Goal: Transaction & Acquisition: Purchase product/service

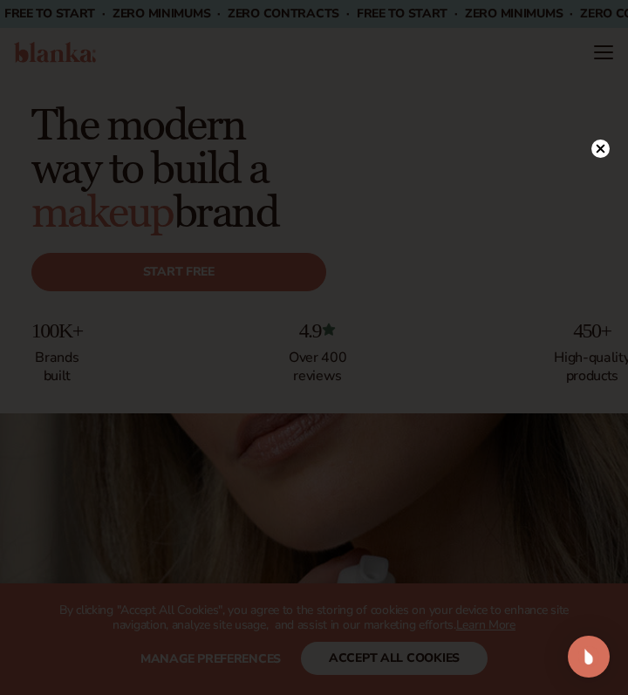
click at [602, 145] on circle at bounding box center [601, 149] width 18 height 18
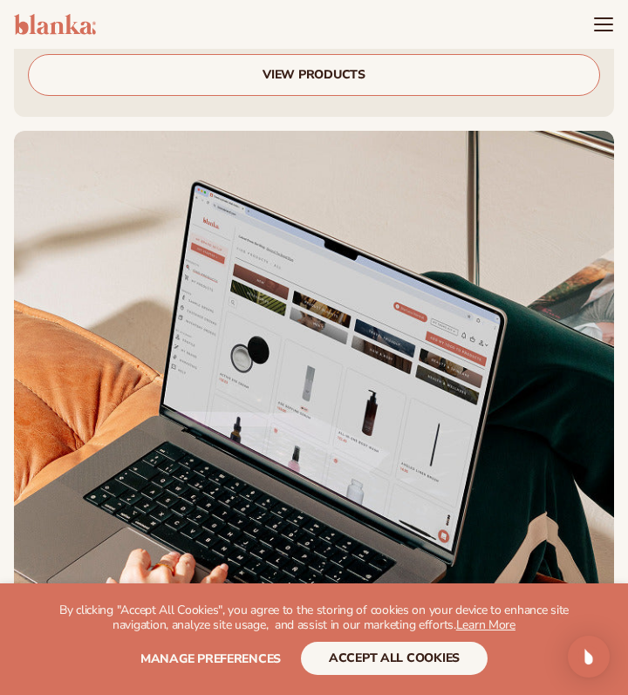
scroll to position [1457, 0]
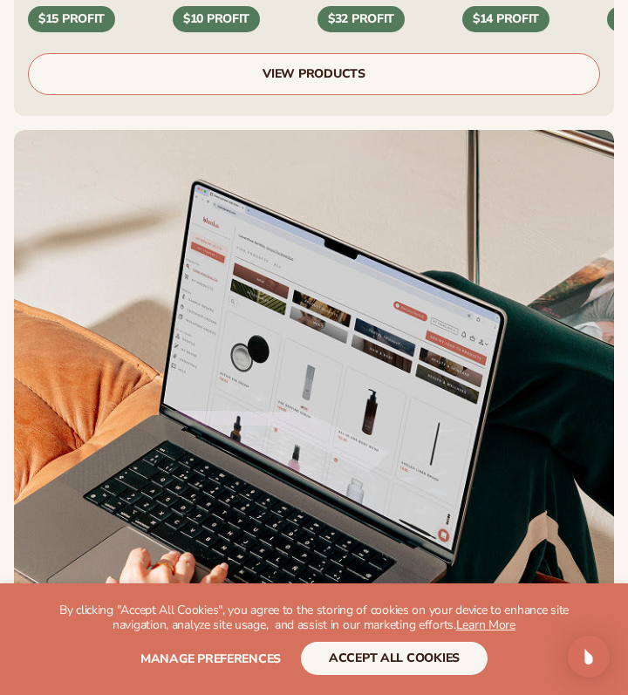
click at [291, 53] on link "VIEW PRODUCTS" at bounding box center [314, 74] width 572 height 42
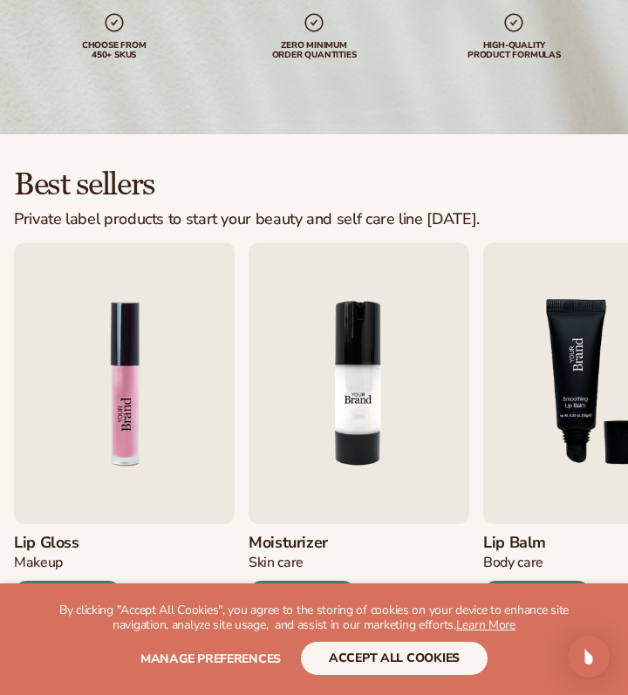
scroll to position [252, 0]
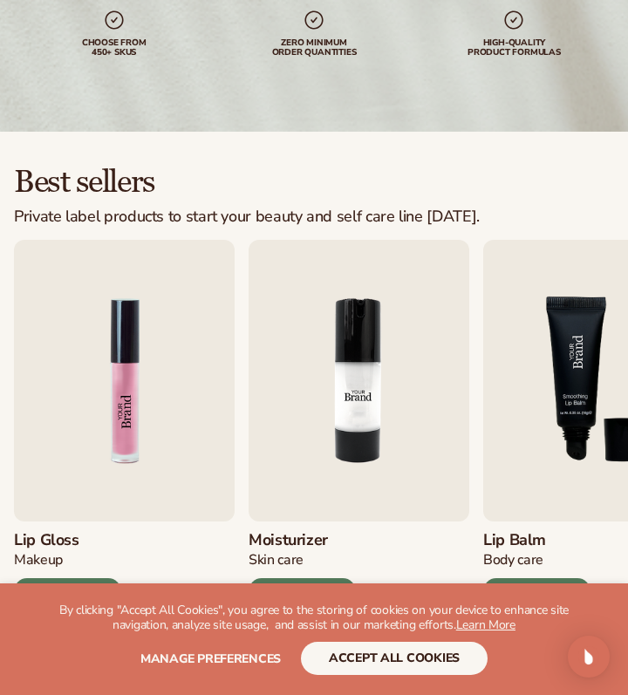
click at [448, 669] on button "accept all cookies" at bounding box center [394, 658] width 187 height 33
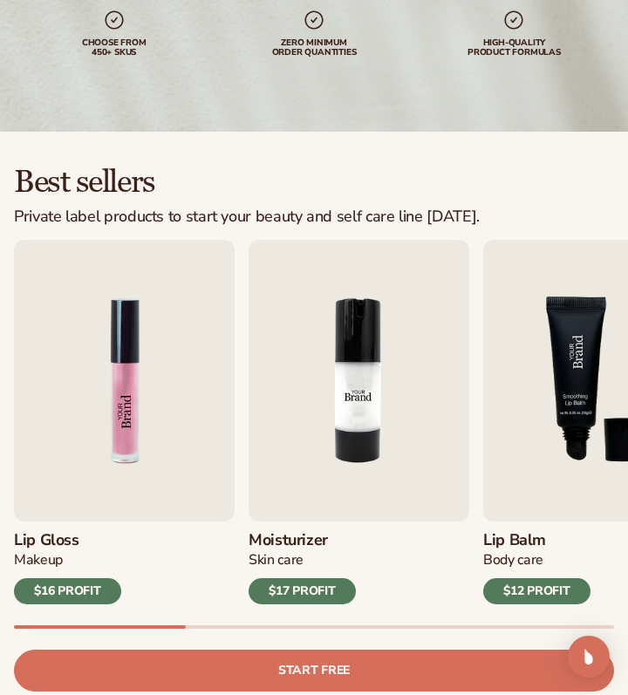
click at [551, 391] on img "3 / 9" at bounding box center [593, 381] width 221 height 282
click at [101, 400] on img "1 / 9" at bounding box center [124, 381] width 221 height 282
click at [138, 414] on img "1 / 9" at bounding box center [124, 381] width 221 height 282
click at [55, 586] on div "$16 PROFIT" at bounding box center [67, 591] width 107 height 26
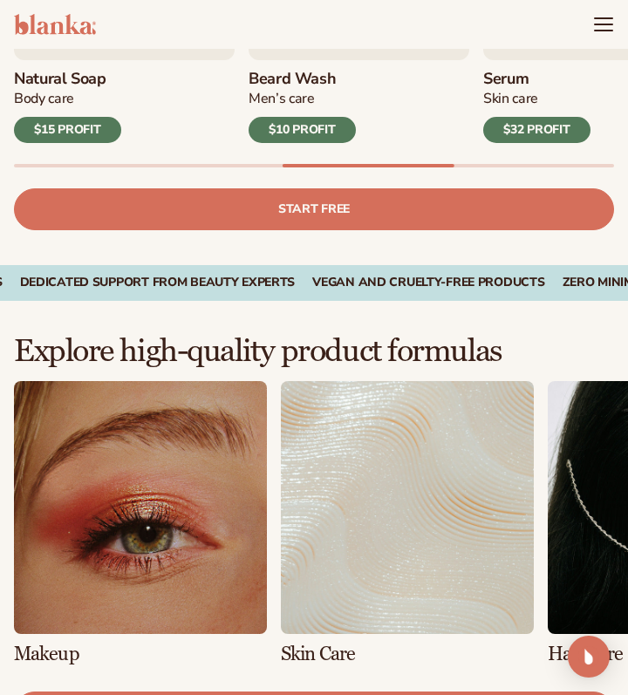
scroll to position [698, 0]
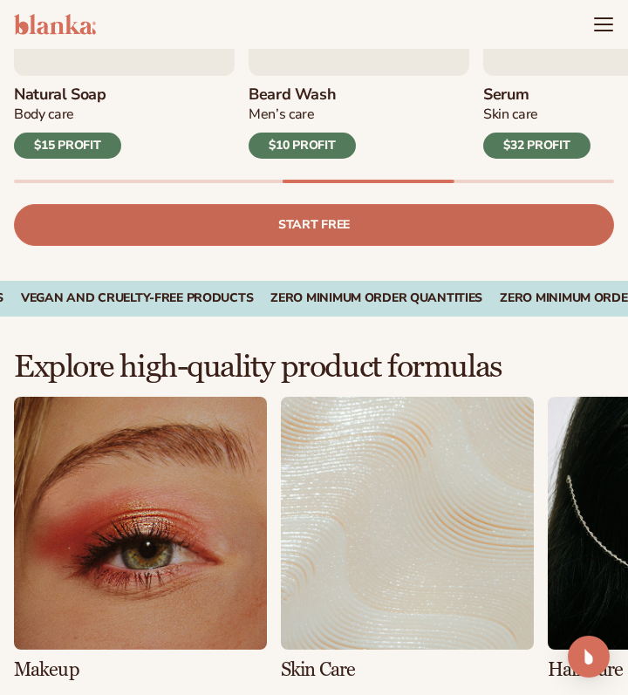
click at [343, 236] on link "Start free" at bounding box center [314, 225] width 600 height 42
